Goal: Obtain resource: Obtain resource

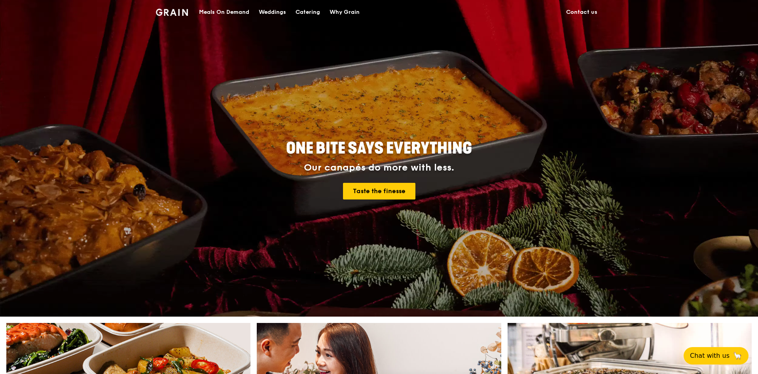
click at [312, 11] on div "Catering" at bounding box center [308, 12] width 25 height 24
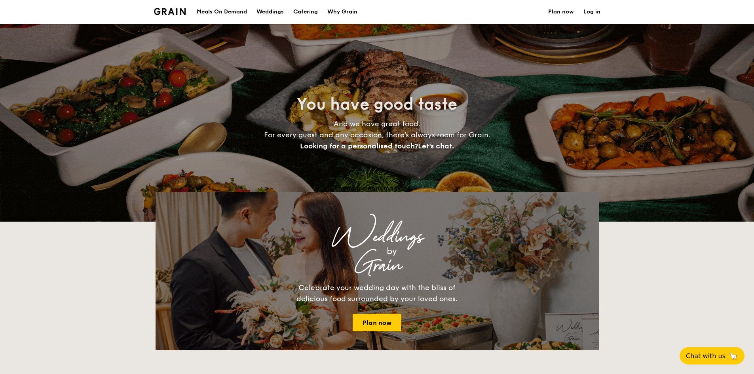
select select
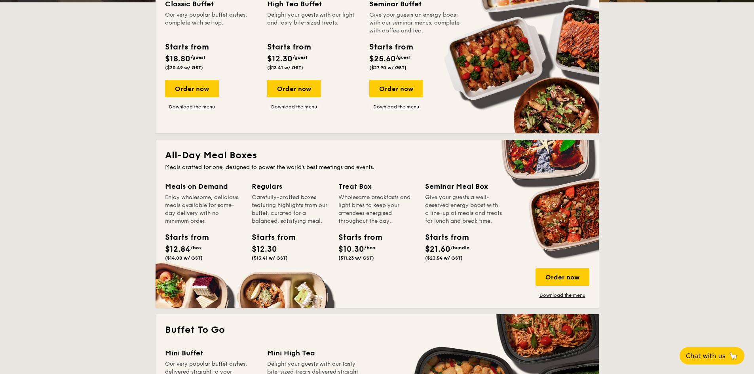
scroll to position [277, 0]
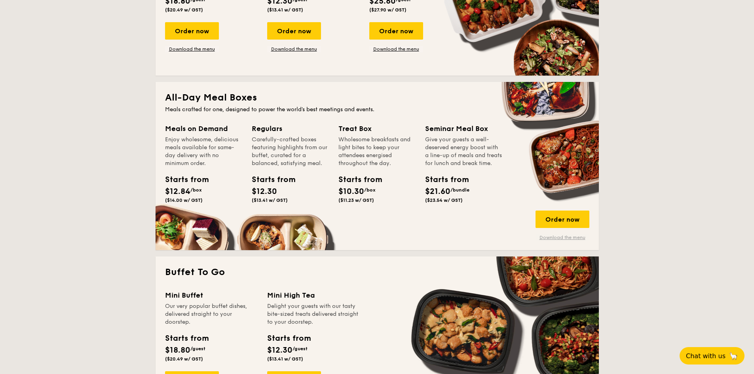
click at [552, 237] on link "Download the menu" at bounding box center [562, 237] width 54 height 6
click at [562, 238] on link "Download the menu" at bounding box center [562, 237] width 54 height 6
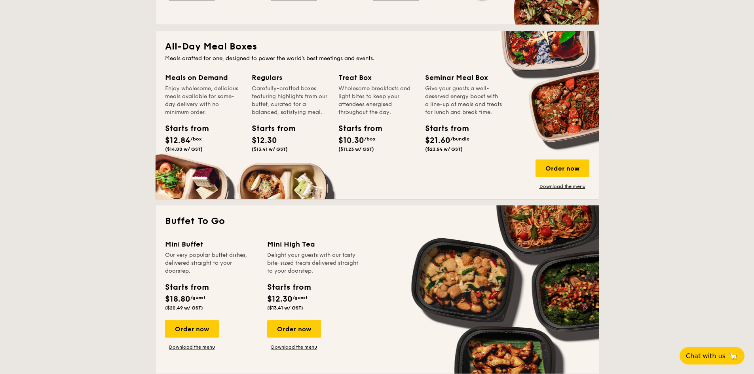
scroll to position [317, 0]
